Goal: Obtain resource: Download file/media

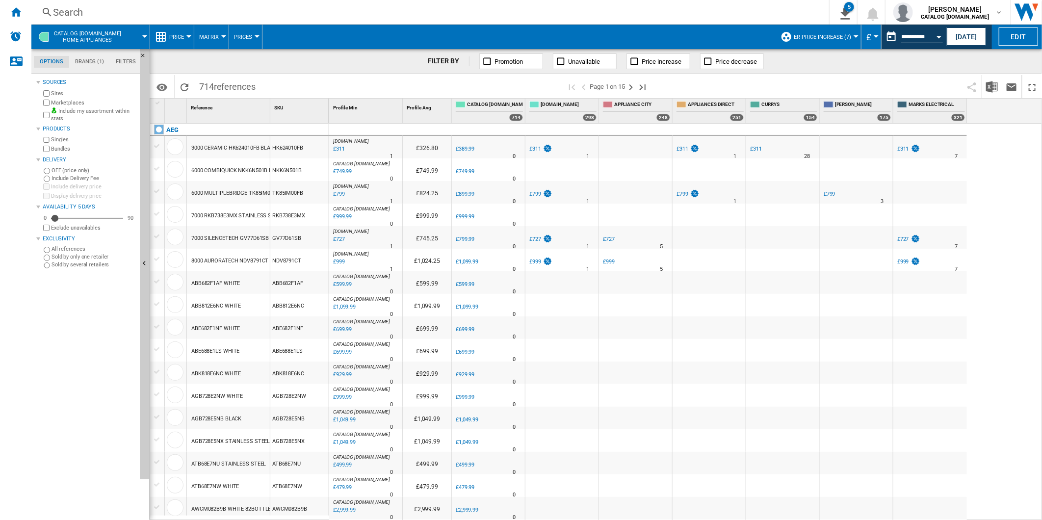
click at [1008, 266] on div "[DOMAIN_NAME] : -20.3 % £311 % N/A 1 [DOMAIN_NAME] : £326.80 0.0 % £389.99 % N/A" at bounding box center [685, 322] width 713 height 397
click at [876, 76] on span at bounding box center [809, 86] width 306 height 23
click at [839, 32] on button "ER Price Increase (7)" at bounding box center [825, 37] width 62 height 25
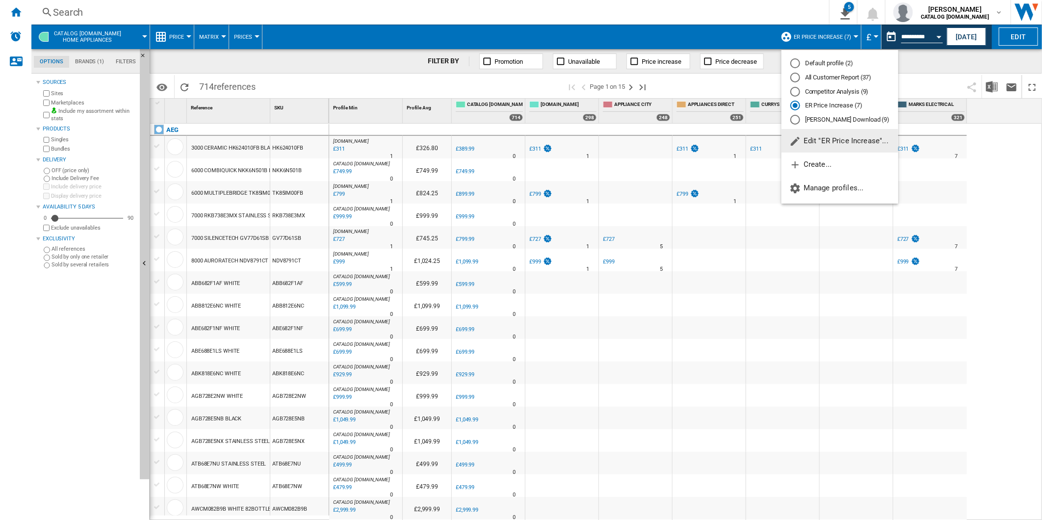
click at [795, 75] on div "All Customer Report (37)" at bounding box center [795, 78] width 10 height 10
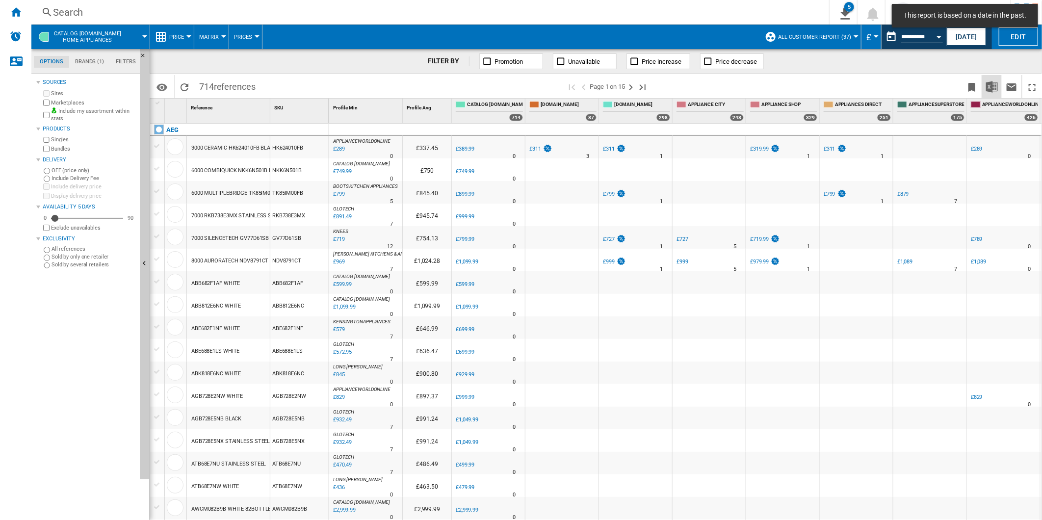
click at [988, 85] on img "Download in Excel" at bounding box center [992, 87] width 12 height 12
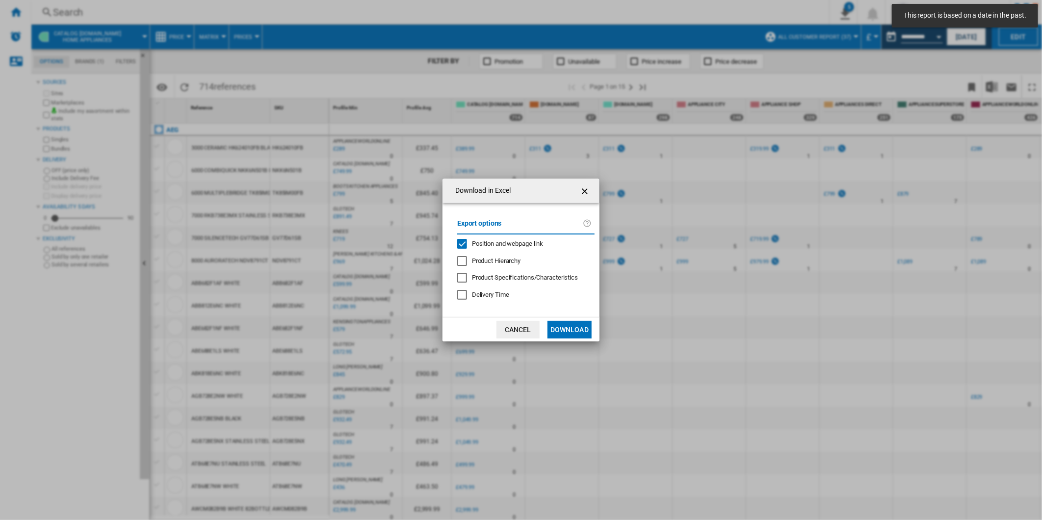
click at [515, 239] on md-checkbox "Position and webpage link" at bounding box center [521, 243] width 129 height 9
click at [568, 328] on button "Download" at bounding box center [569, 330] width 44 height 18
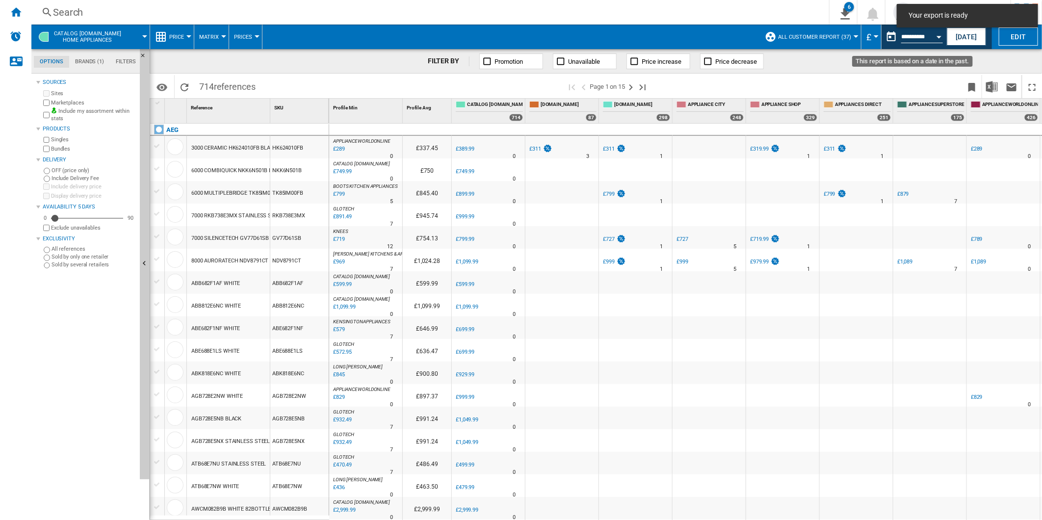
click at [884, 40] on button "This report is based on a date in the past." at bounding box center [891, 37] width 20 height 20
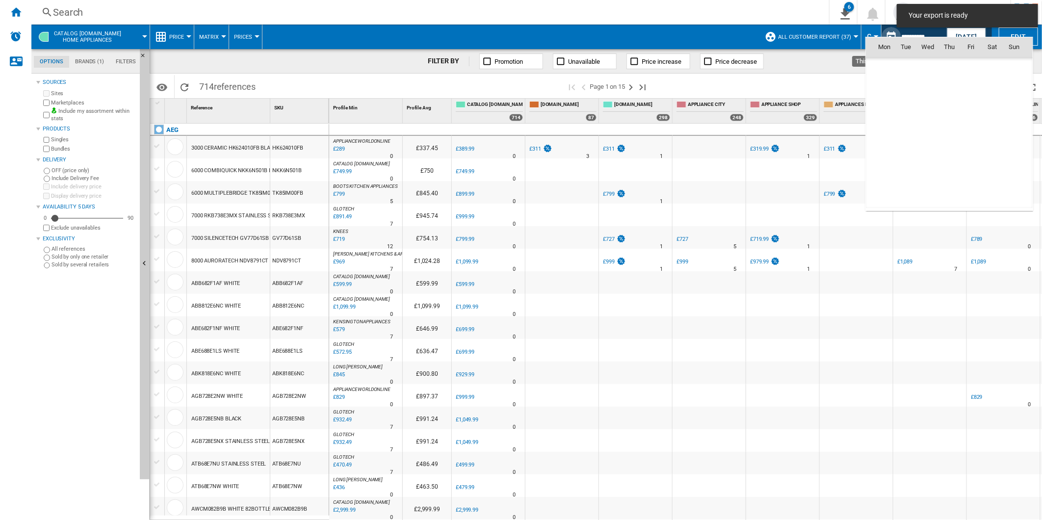
scroll to position [4679, 0]
drag, startPoint x: 753, startPoint y: 83, endPoint x: 776, endPoint y: 78, distance: 23.6
click at [753, 83] on div at bounding box center [521, 260] width 1042 height 520
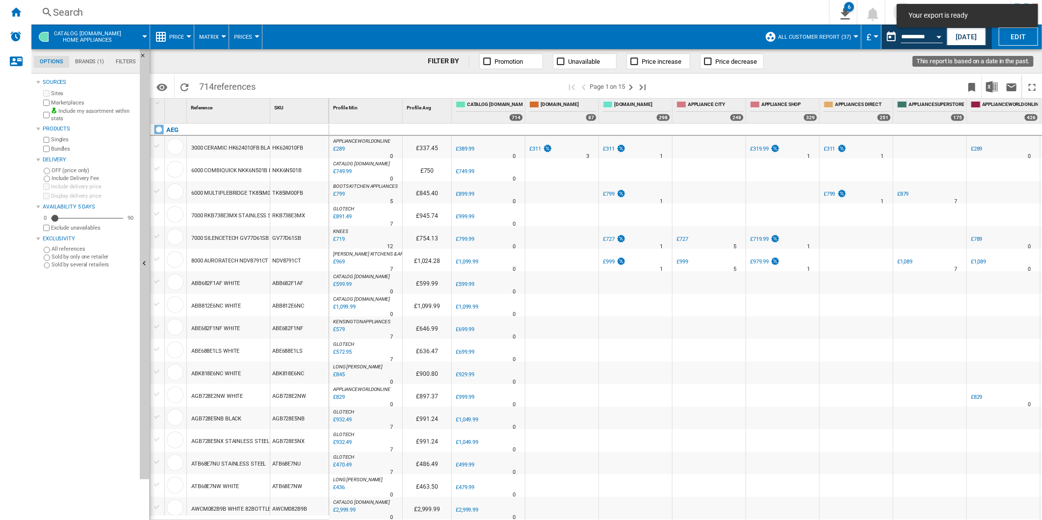
click at [887, 37] on button "This report is based on a date in the past." at bounding box center [891, 37] width 20 height 20
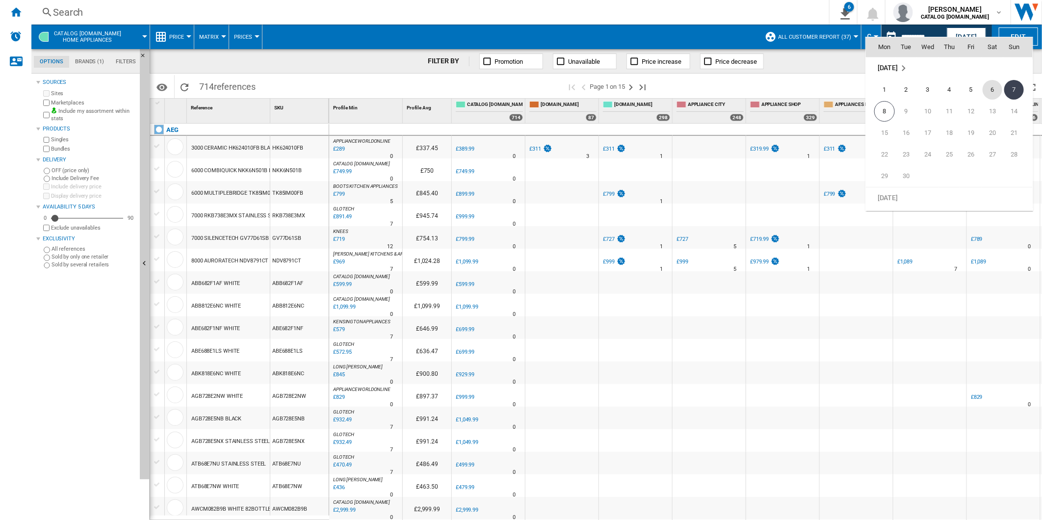
click at [989, 86] on span "6" at bounding box center [992, 90] width 20 height 20
type input "**********"
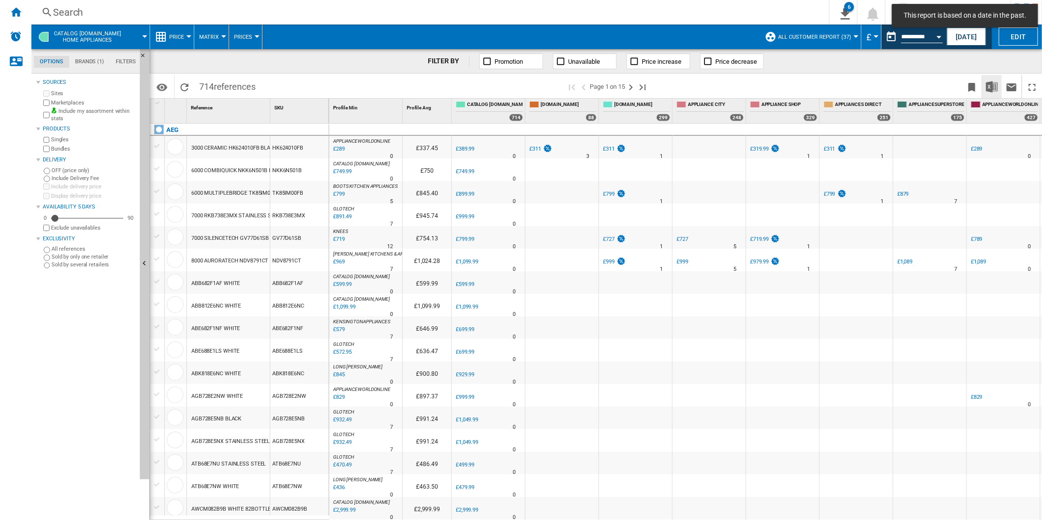
click at [989, 85] on img "Download in Excel" at bounding box center [992, 87] width 12 height 12
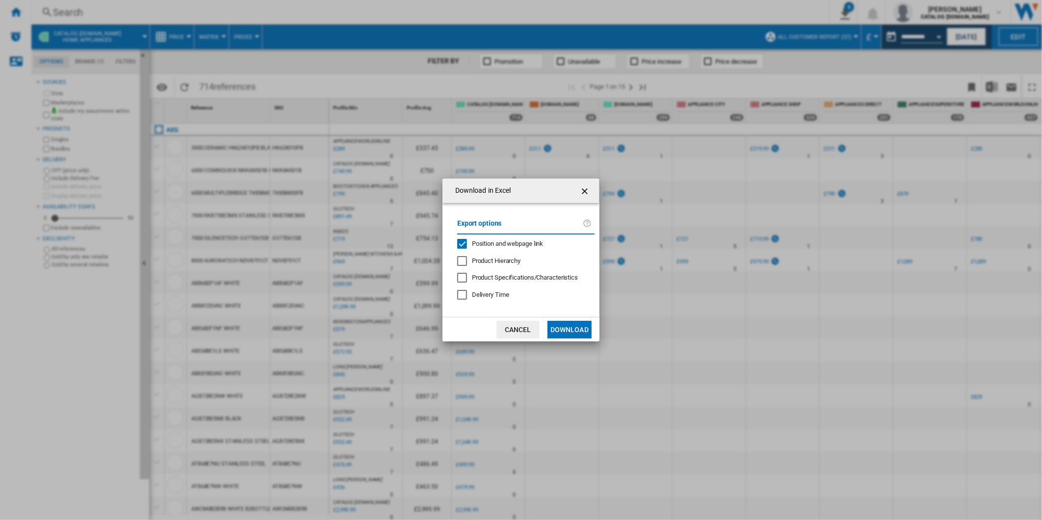
click at [532, 242] on span "Position and webpage link" at bounding box center [508, 243] width 72 height 7
click at [581, 334] on button "Download" at bounding box center [569, 330] width 44 height 18
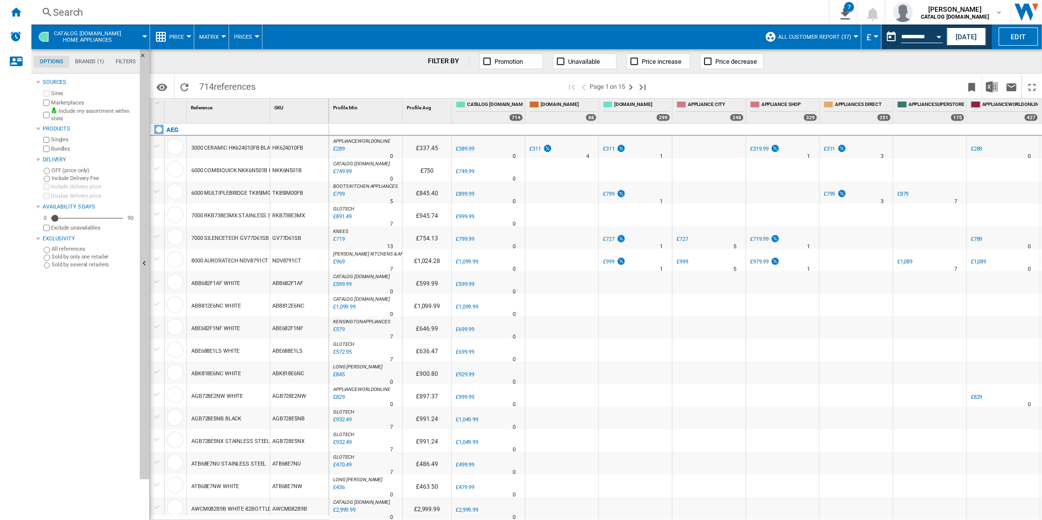
click at [742, 80] on span at bounding box center [809, 86] width 306 height 23
click at [886, 35] on button "This report is based on a date in the past." at bounding box center [891, 37] width 20 height 20
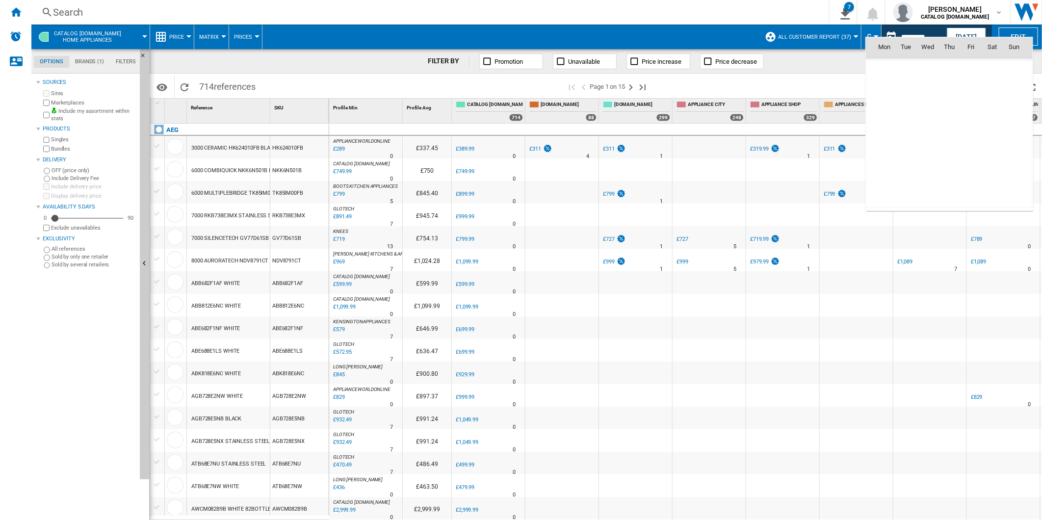
scroll to position [4679, 0]
drag, startPoint x: 1023, startPoint y: 85, endPoint x: 1018, endPoint y: 87, distance: 5.3
click at [1023, 85] on td "7" at bounding box center [1017, 90] width 29 height 22
type input "**********"
click at [1018, 87] on button "Send this report by email" at bounding box center [1012, 86] width 20 height 23
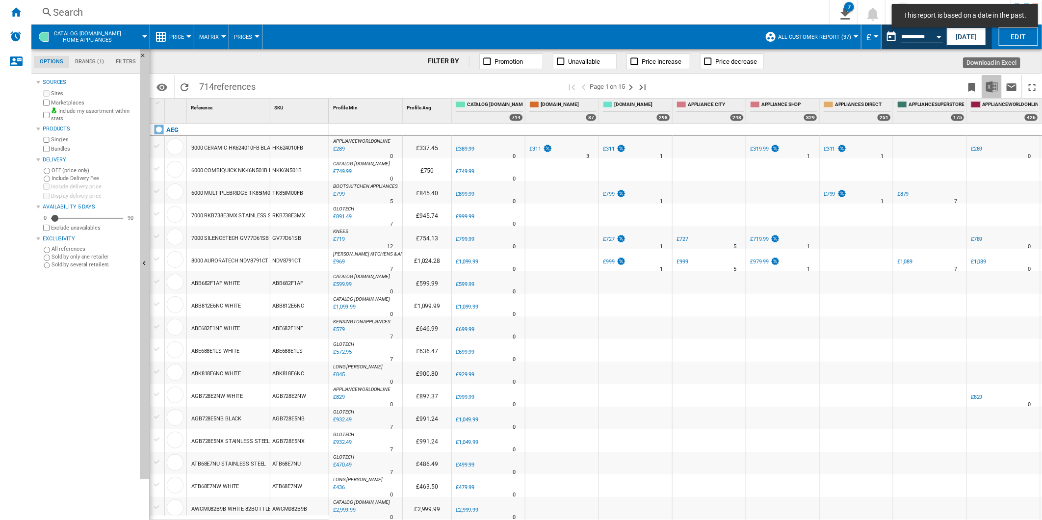
click at [989, 86] on img "Download in Excel" at bounding box center [992, 87] width 12 height 12
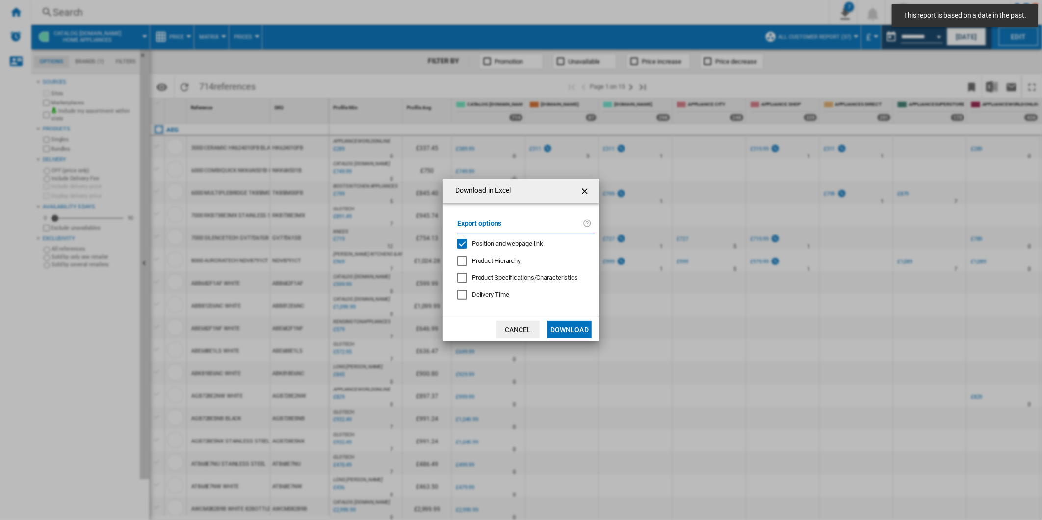
click at [508, 240] on span "Position and webpage link" at bounding box center [508, 243] width 72 height 7
click at [557, 320] on md-dialog-actions "Cancel Download" at bounding box center [520, 329] width 157 height 25
click at [563, 328] on button "Download" at bounding box center [569, 330] width 44 height 18
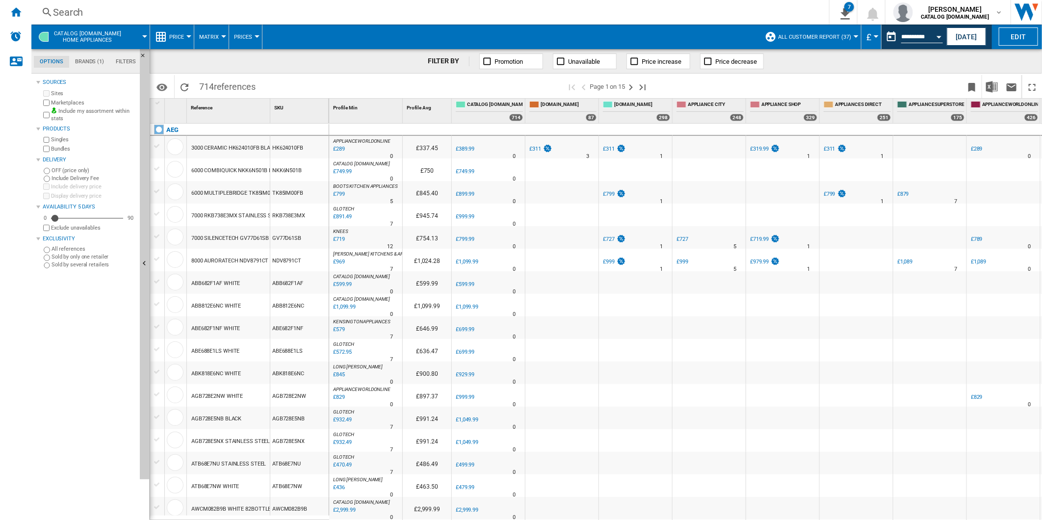
drag, startPoint x: 389, startPoint y: 82, endPoint x: 352, endPoint y: 86, distance: 37.0
click at [389, 82] on span at bounding box center [413, 86] width 306 height 23
drag, startPoint x: 12, startPoint y: 9, endPoint x: 18, endPoint y: 13, distance: 7.1
click at [12, 9] on ng-md-icon "Home" at bounding box center [16, 12] width 12 height 12
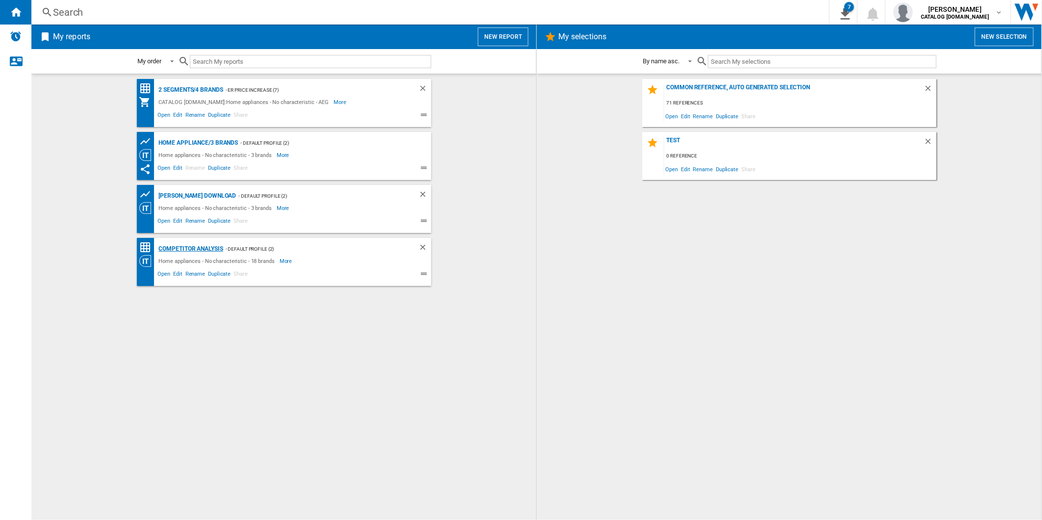
click at [190, 248] on div "Competitor Analysis" at bounding box center [189, 249] width 67 height 12
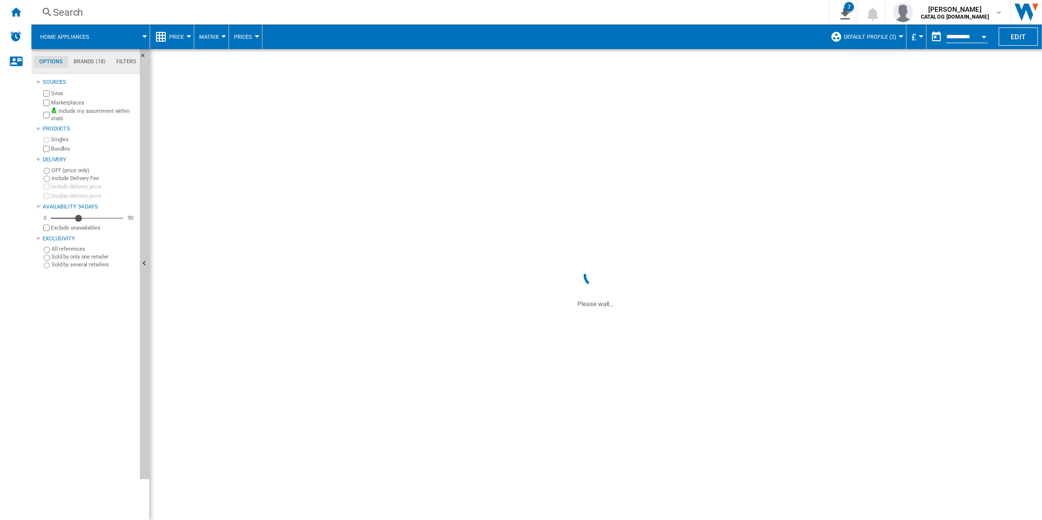
click at [869, 36] on span "Default profile (2)" at bounding box center [870, 37] width 52 height 6
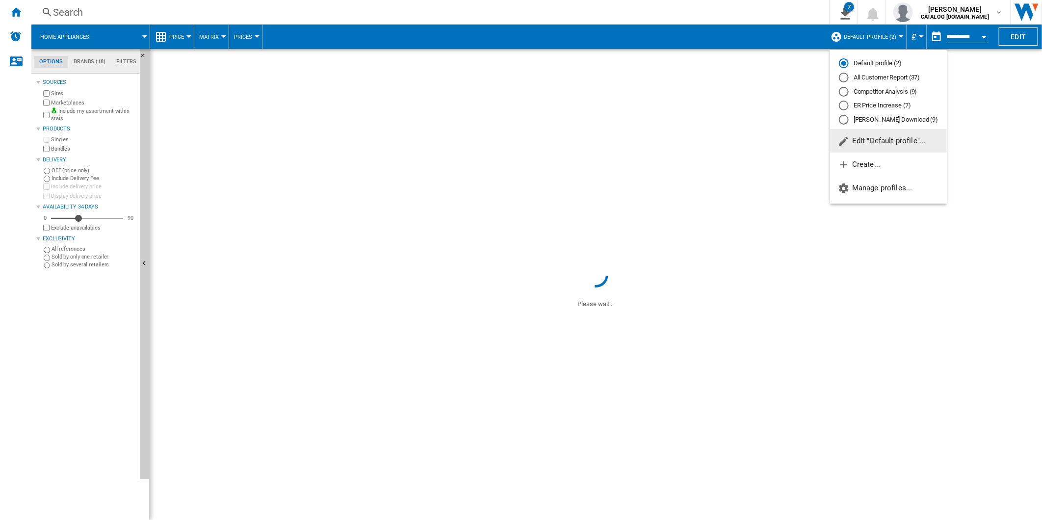
click at [841, 92] on div "Competitor Analysis (9)" at bounding box center [844, 92] width 10 height 10
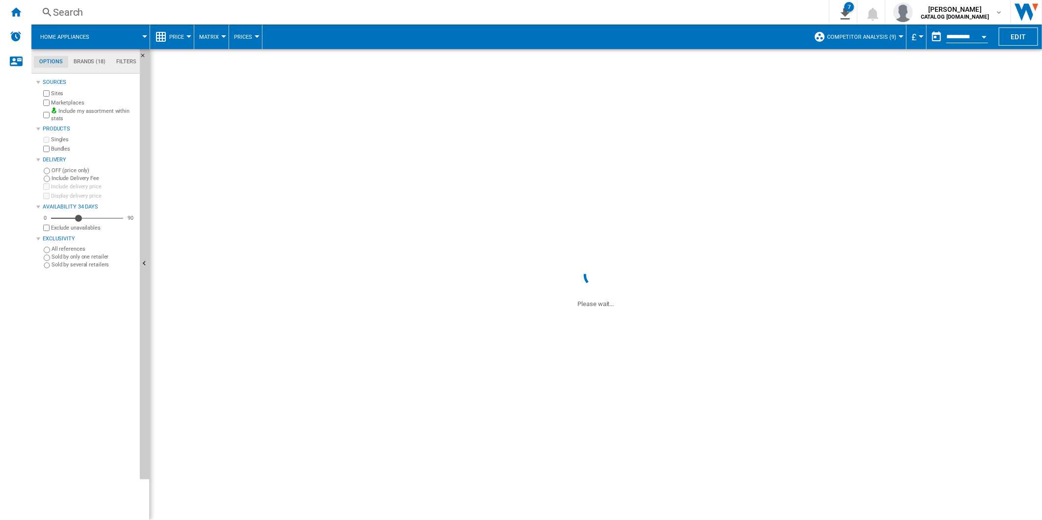
click at [934, 39] on button "button" at bounding box center [936, 37] width 20 height 20
click at [889, 92] on span "1" at bounding box center [884, 90] width 20 height 20
type input "**********"
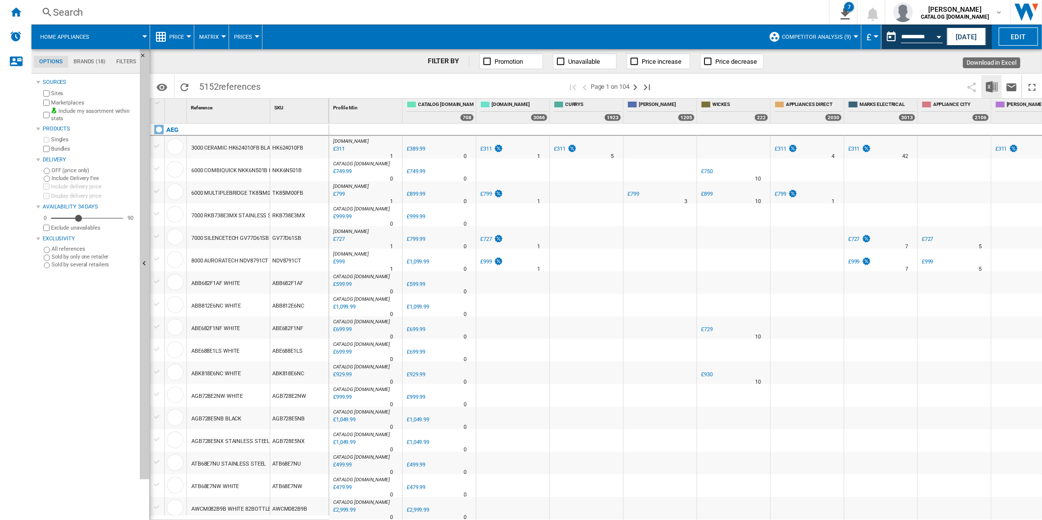
click at [998, 85] on button "Download in Excel" at bounding box center [992, 86] width 20 height 23
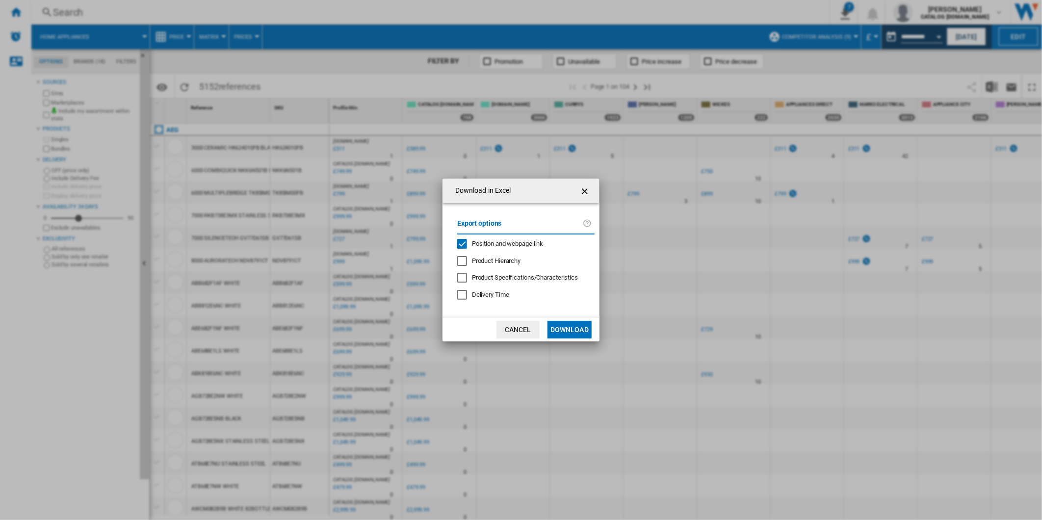
click at [514, 240] on span "Position and webpage link" at bounding box center [508, 243] width 72 height 7
click at [577, 335] on button "Download" at bounding box center [569, 330] width 44 height 18
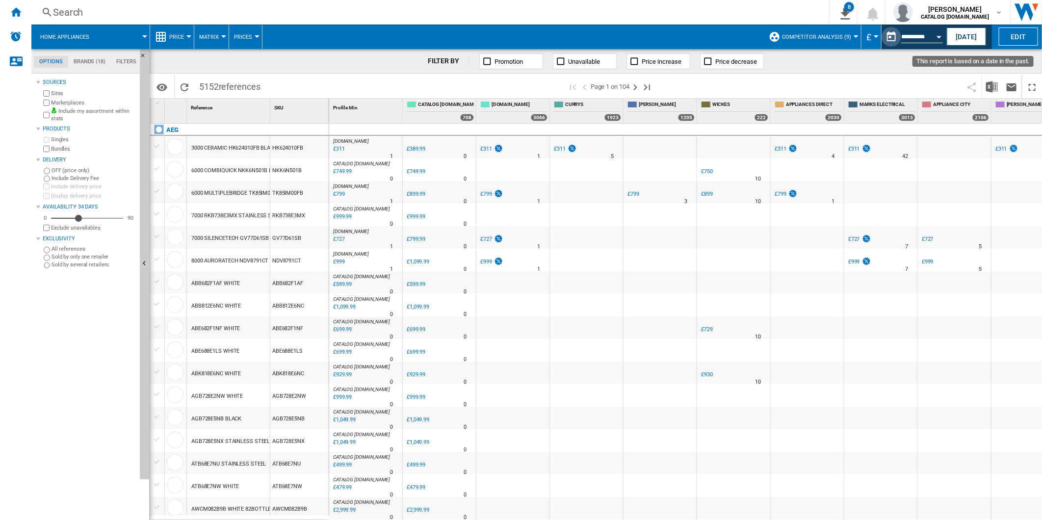
click at [888, 39] on button "This report is based on a date in the past." at bounding box center [891, 37] width 20 height 20
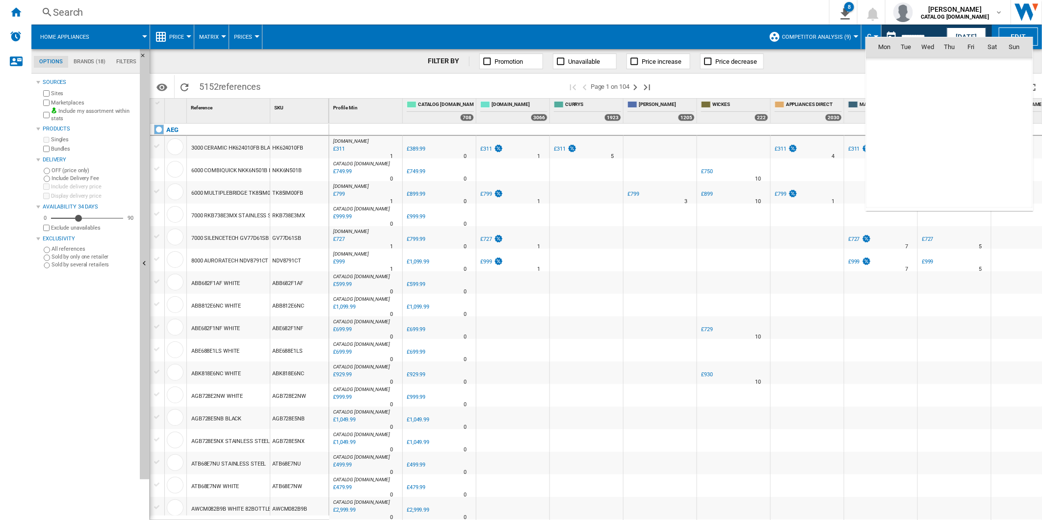
scroll to position [4679, 0]
click at [911, 87] on span "2" at bounding box center [906, 90] width 20 height 20
type input "**********"
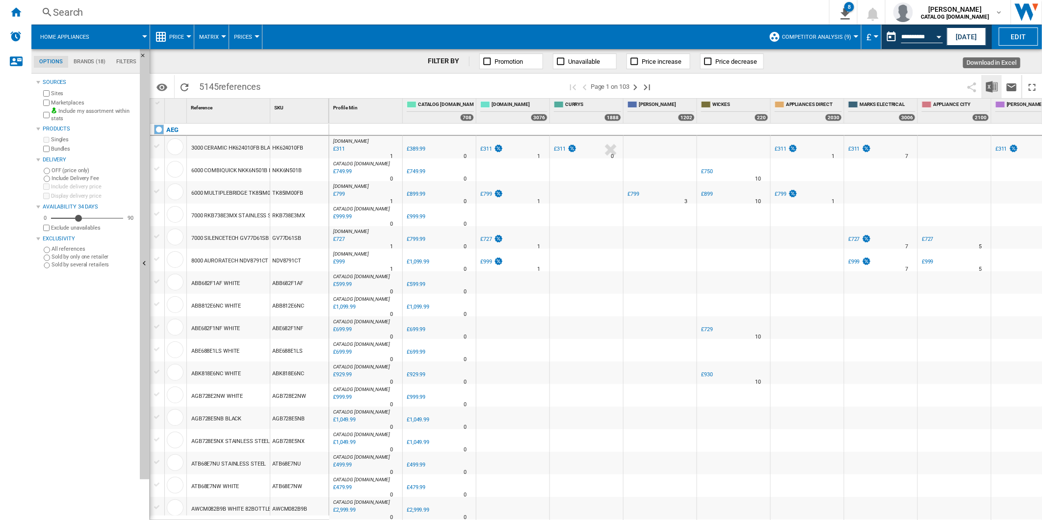
click at [995, 84] on img "Download in Excel" at bounding box center [992, 87] width 12 height 12
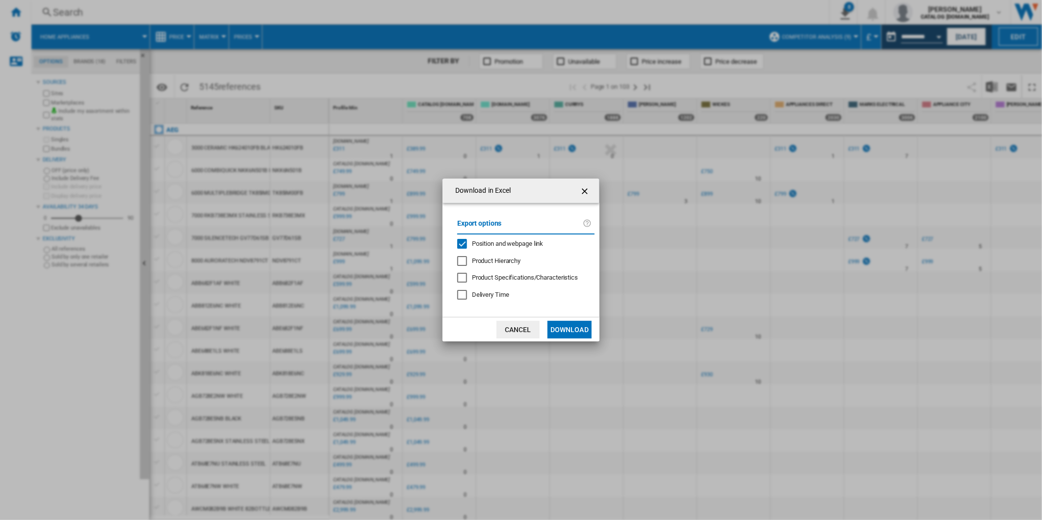
click at [525, 243] on span "Position and webpage link" at bounding box center [508, 243] width 72 height 7
click at [572, 333] on button "Download" at bounding box center [569, 330] width 44 height 18
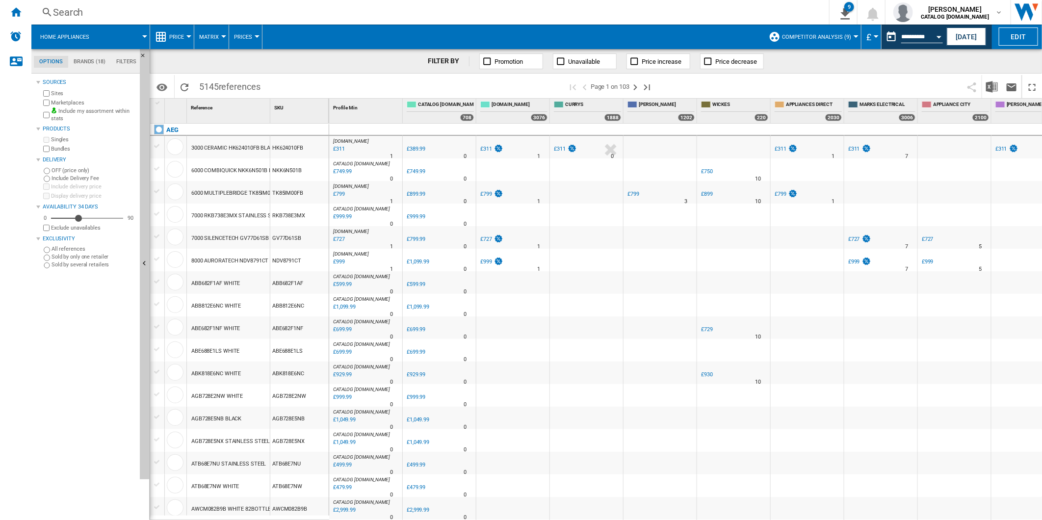
click at [728, 82] on span at bounding box center [811, 86] width 302 height 23
click at [887, 38] on button "This report is based on a date in the past." at bounding box center [891, 37] width 20 height 20
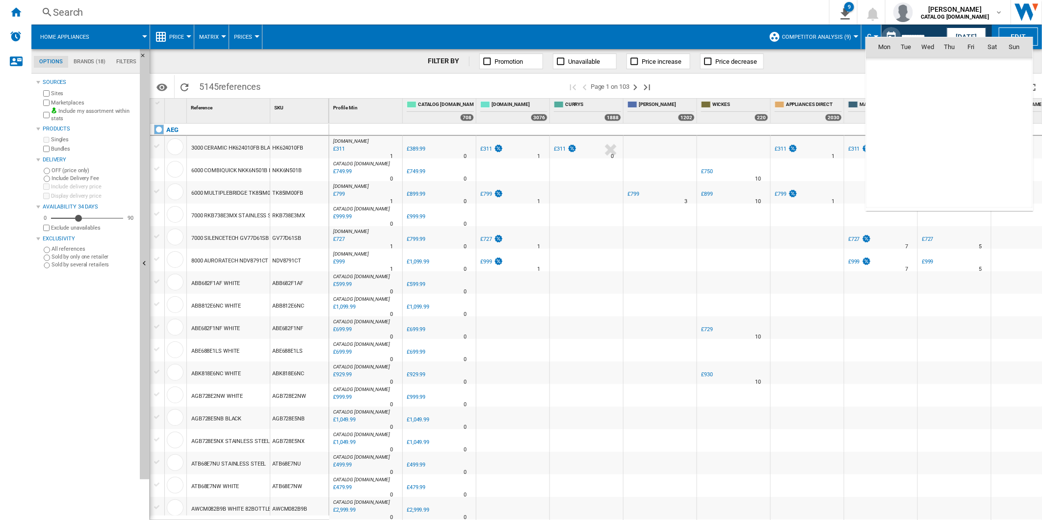
scroll to position [4679, 0]
click at [932, 90] on span "3" at bounding box center [928, 90] width 20 height 20
type input "**********"
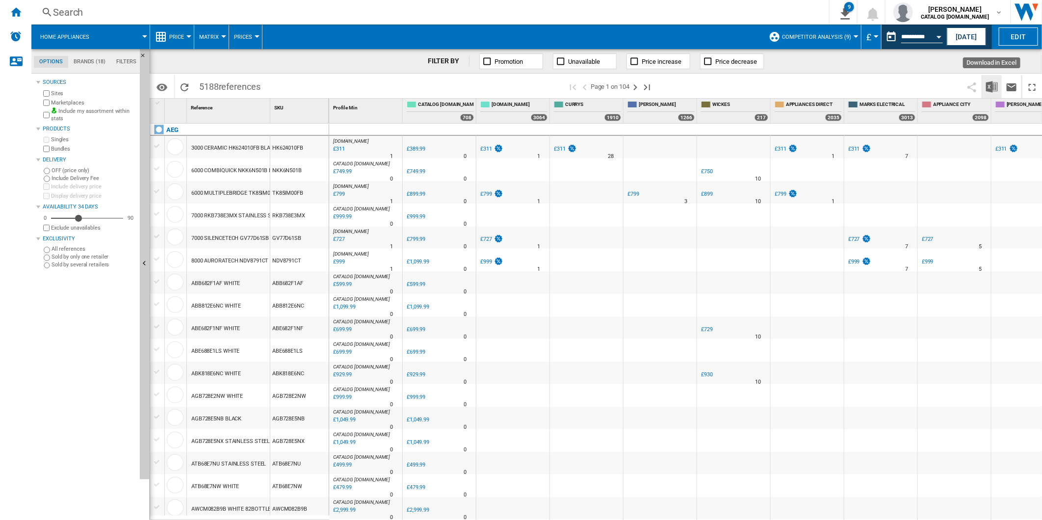
click at [989, 82] on img "Download in Excel" at bounding box center [992, 87] width 12 height 12
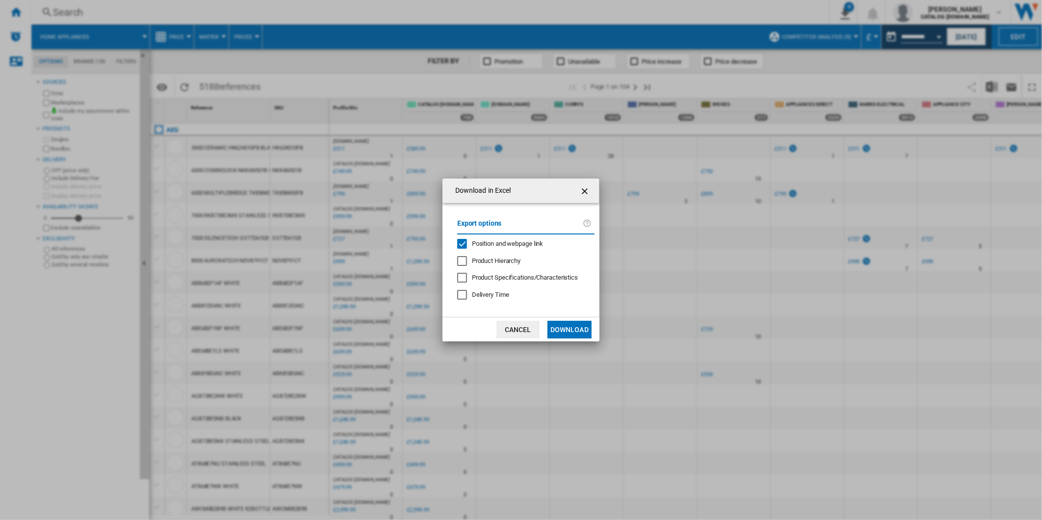
click at [485, 242] on span "Position and webpage link" at bounding box center [508, 243] width 72 height 7
click at [580, 332] on button "Download" at bounding box center [569, 330] width 44 height 18
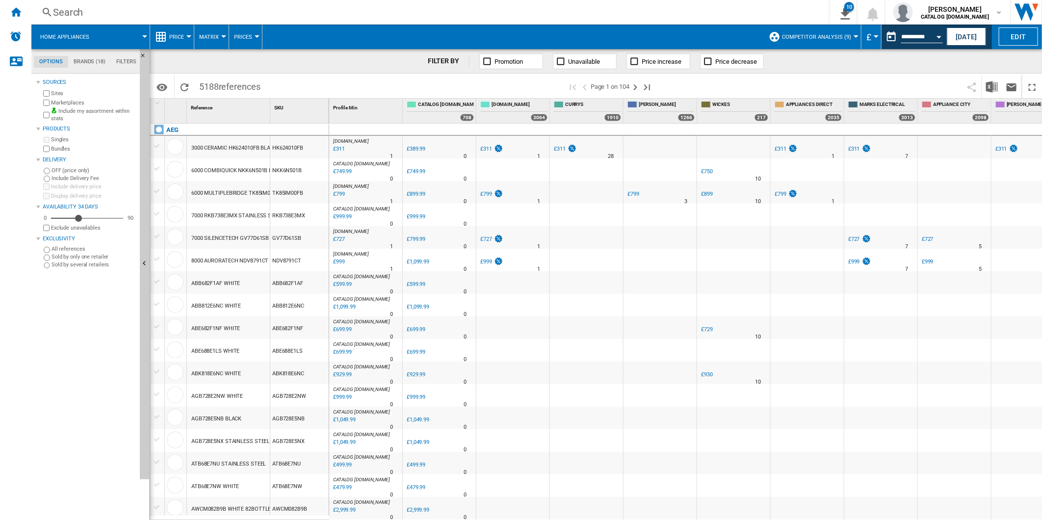
drag, startPoint x: 751, startPoint y: 92, endPoint x: 781, endPoint y: 79, distance: 32.3
click at [751, 92] on span at bounding box center [811, 86] width 302 height 23
click at [893, 35] on button "This report is based on a date in the past." at bounding box center [891, 37] width 20 height 20
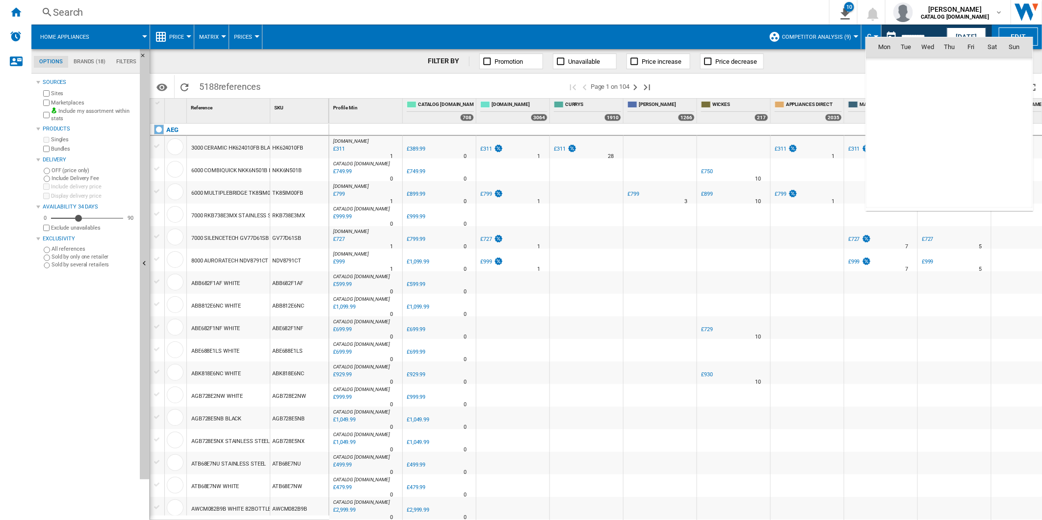
scroll to position [4679, 0]
click at [955, 92] on span "4" at bounding box center [949, 90] width 20 height 20
type input "**********"
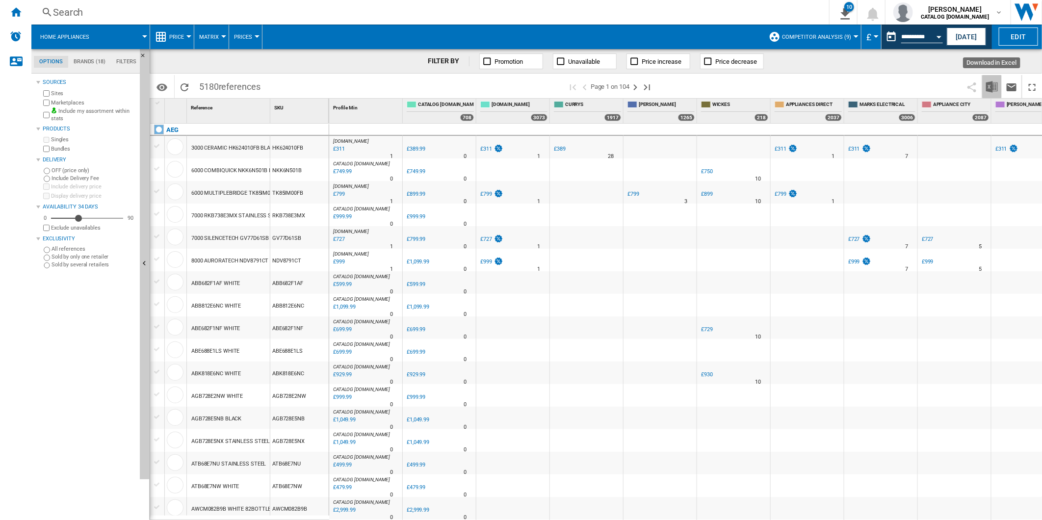
click at [987, 85] on img "Download in Excel" at bounding box center [992, 87] width 12 height 12
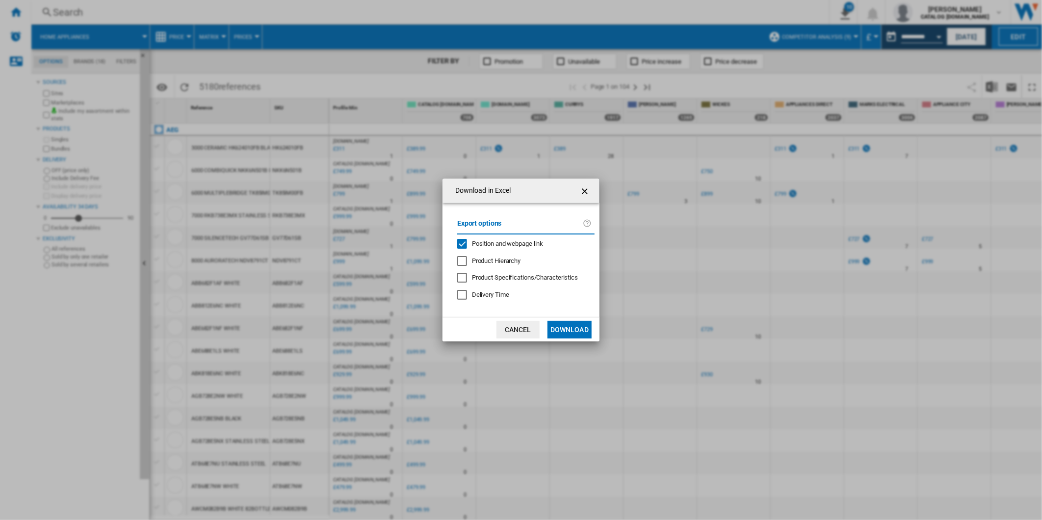
click at [481, 246] on span "Position and webpage link" at bounding box center [508, 243] width 72 height 7
click at [573, 334] on button "Download" at bounding box center [569, 330] width 44 height 18
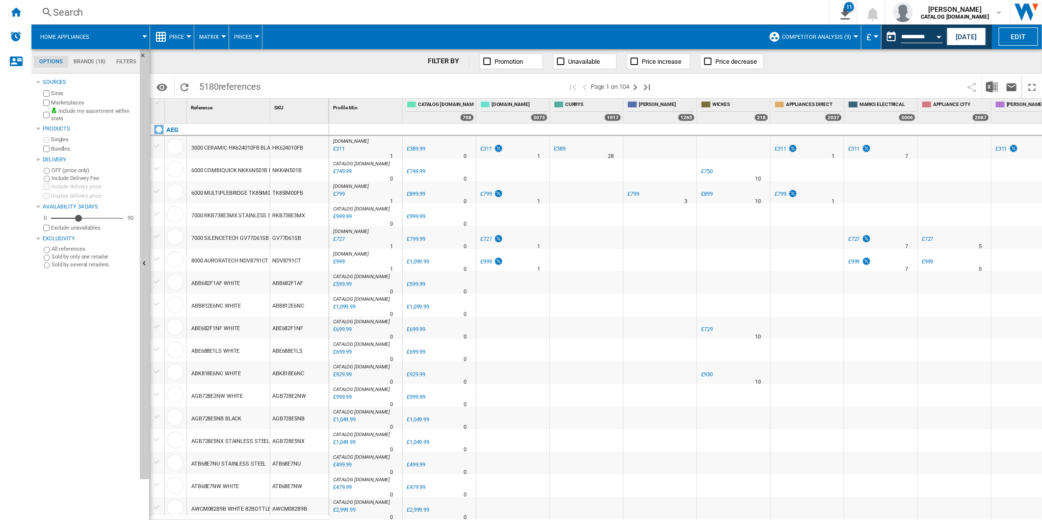
click at [747, 84] on span at bounding box center [811, 86] width 302 height 23
click at [988, 84] on img "Download in Excel" at bounding box center [992, 87] width 12 height 12
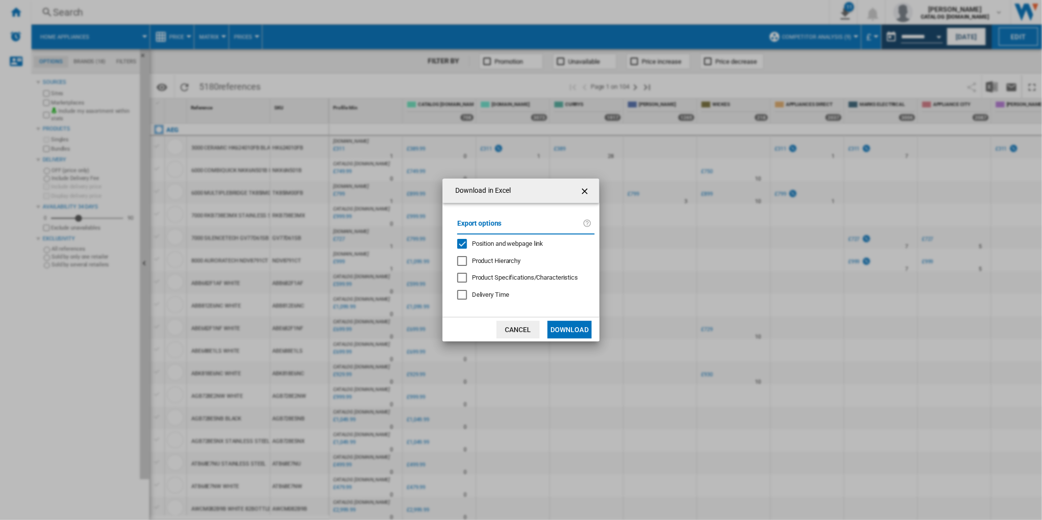
click at [519, 238] on div "Export options Position and webpage link Product Hierarchy Product Specificatio…" at bounding box center [525, 260] width 147 height 95
click at [515, 242] on span "Position and webpage link" at bounding box center [508, 243] width 72 height 7
click at [564, 332] on button "Download" at bounding box center [569, 330] width 44 height 18
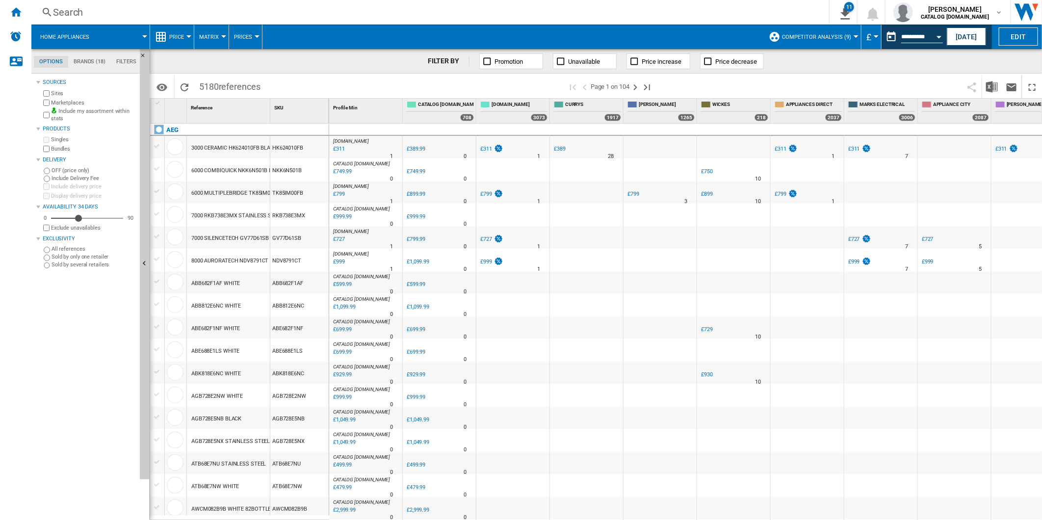
click at [737, 83] on span at bounding box center [811, 86] width 302 height 23
click at [889, 37] on button "This report is based on a date in the past." at bounding box center [891, 37] width 20 height 20
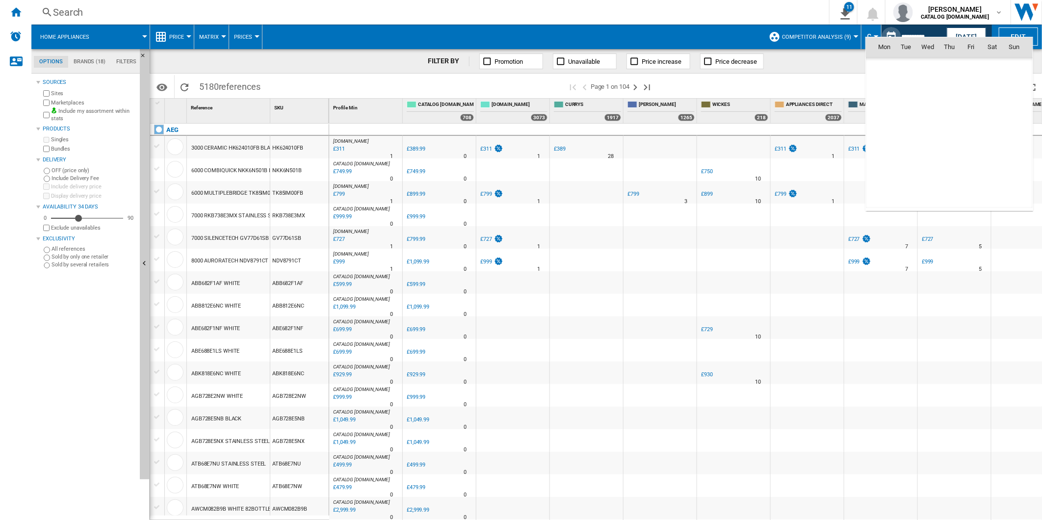
scroll to position [4679, 0]
click at [972, 94] on span "5" at bounding box center [971, 90] width 20 height 20
type input "**********"
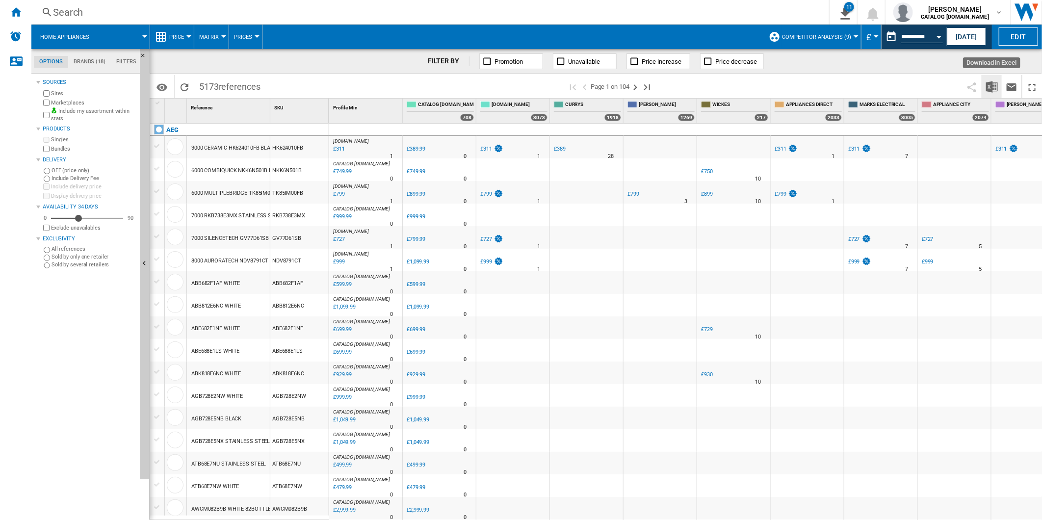
click at [987, 86] on img "Download in Excel" at bounding box center [992, 87] width 12 height 12
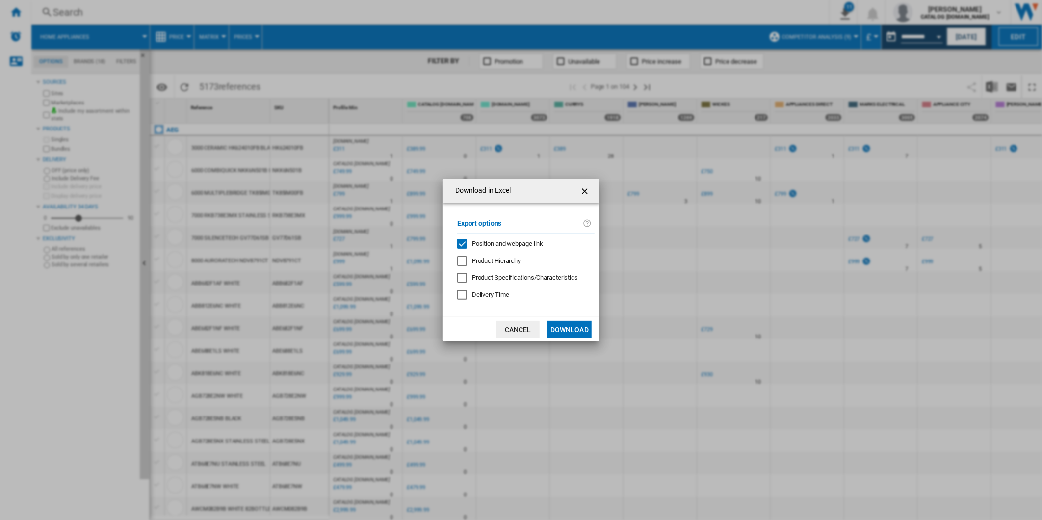
click at [514, 244] on span "Position and webpage link" at bounding box center [508, 243] width 72 height 7
click at [563, 332] on button "Download" at bounding box center [569, 330] width 44 height 18
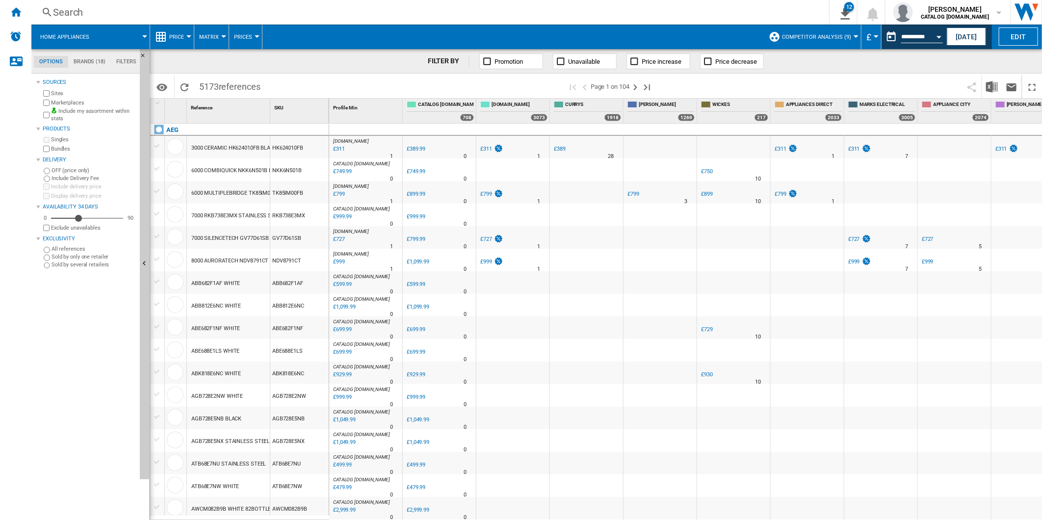
click at [720, 82] on span at bounding box center [811, 86] width 302 height 23
click at [890, 41] on button "This report is based on a date in the past." at bounding box center [891, 37] width 20 height 20
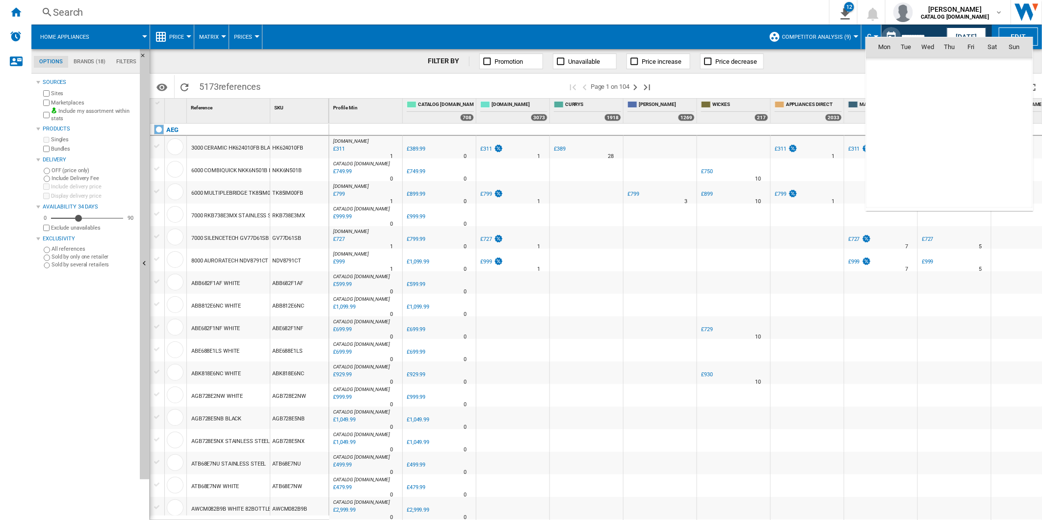
scroll to position [4679, 0]
click at [987, 87] on span "6" at bounding box center [992, 90] width 20 height 20
type input "**********"
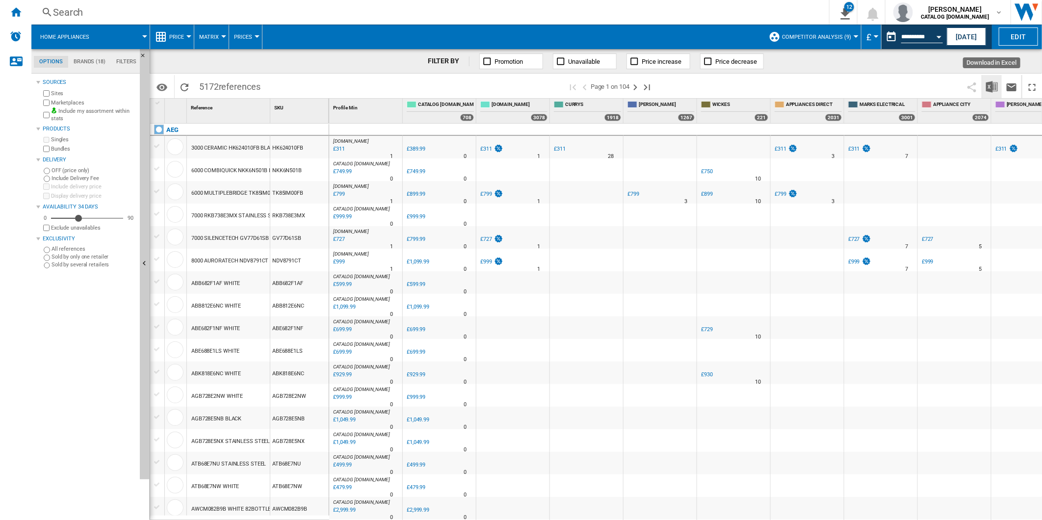
click at [989, 87] on img "Download in Excel" at bounding box center [992, 87] width 12 height 12
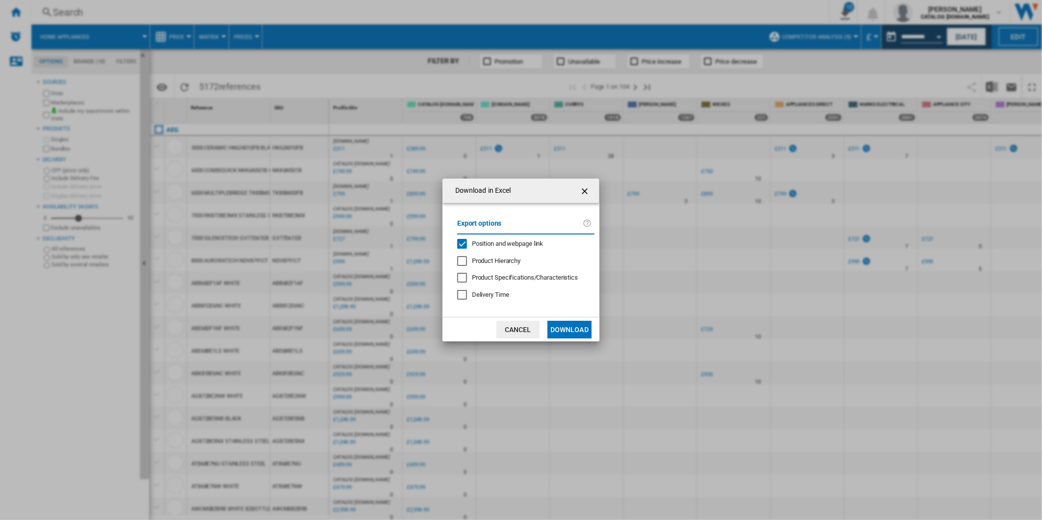
click at [492, 245] on span "Position and webpage link" at bounding box center [508, 243] width 72 height 7
click at [581, 332] on button "Download" at bounding box center [569, 330] width 44 height 18
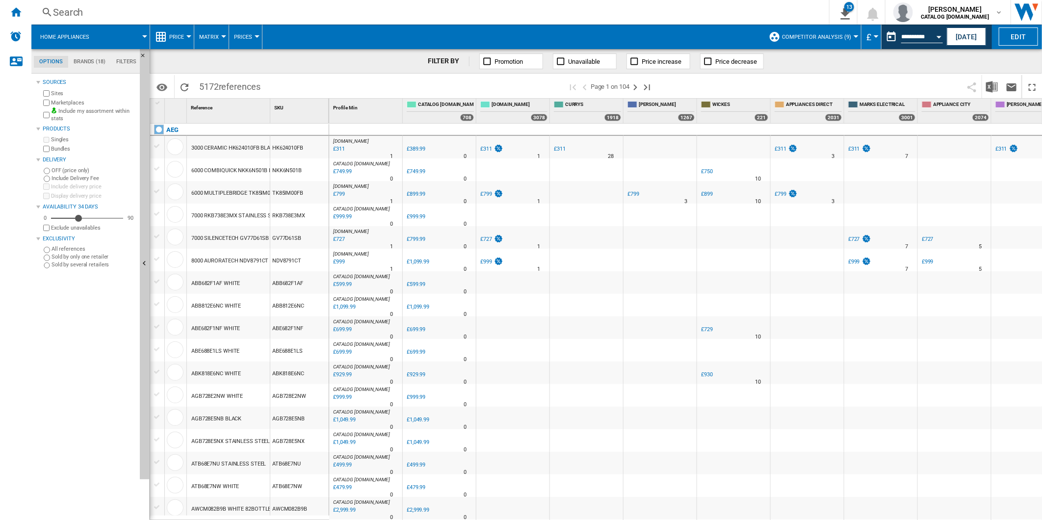
drag, startPoint x: 727, startPoint y: 85, endPoint x: 776, endPoint y: 79, distance: 49.4
click at [727, 85] on span at bounding box center [811, 86] width 302 height 23
click at [883, 37] on button "This report is based on a date in the past." at bounding box center [891, 37] width 20 height 20
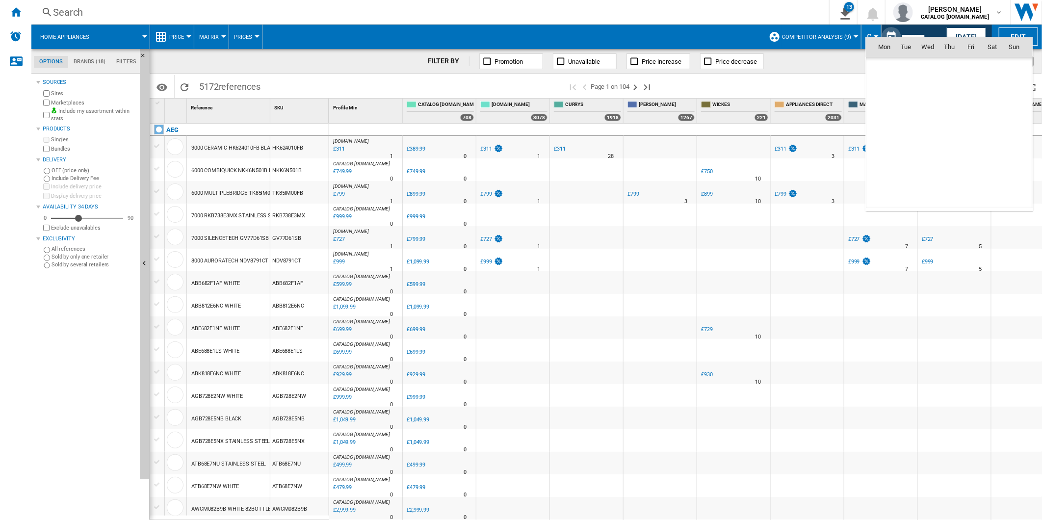
scroll to position [4679, 0]
click at [1003, 90] on td "7" at bounding box center [1017, 90] width 29 height 22
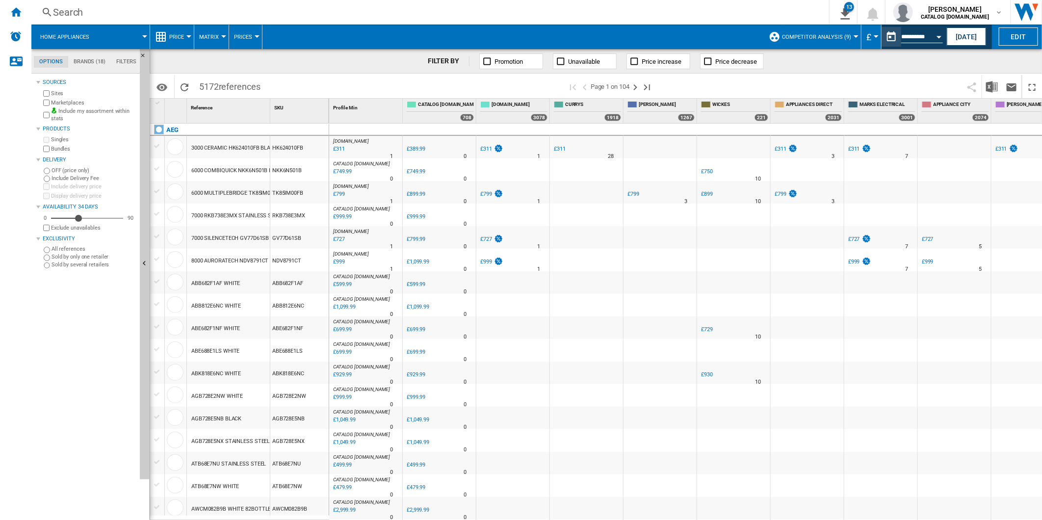
type input "**********"
click at [993, 83] on img "Download in Excel" at bounding box center [992, 87] width 12 height 12
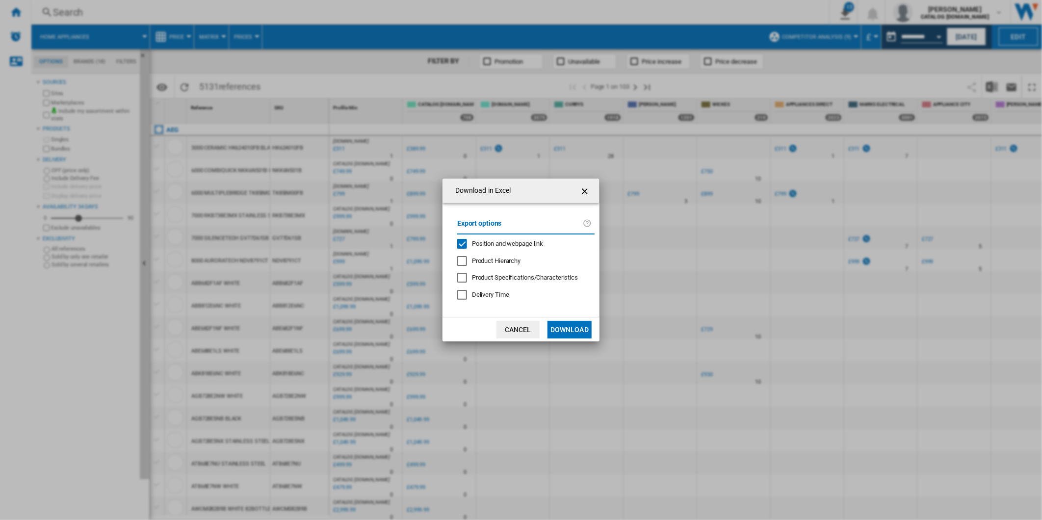
click at [518, 247] on div "Position and webpage link" at bounding box center [508, 243] width 72 height 9
click at [563, 329] on button "Download" at bounding box center [569, 330] width 44 height 18
